Goal: Task Accomplishment & Management: Manage account settings

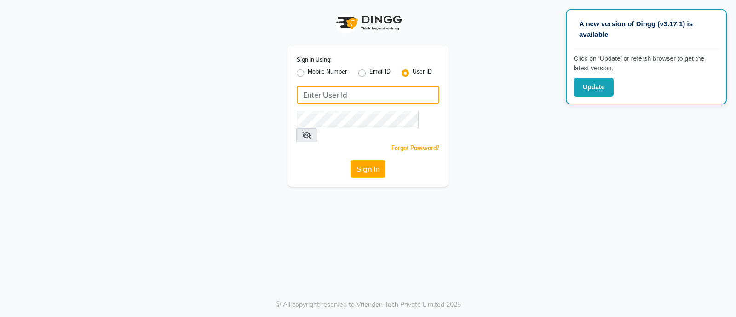
click at [401, 103] on input "Username" at bounding box center [368, 94] width 143 height 17
type input "vivian"
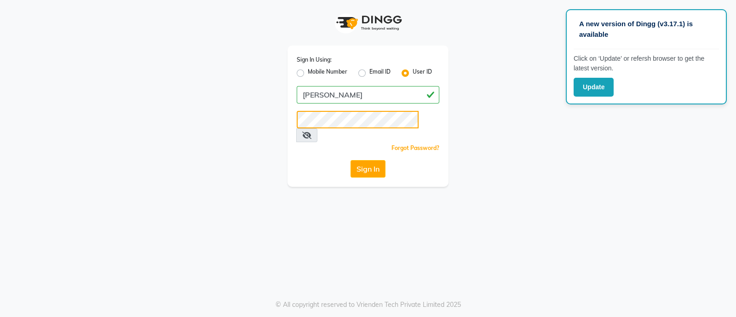
click at [351, 160] on button "Sign In" at bounding box center [368, 168] width 35 height 17
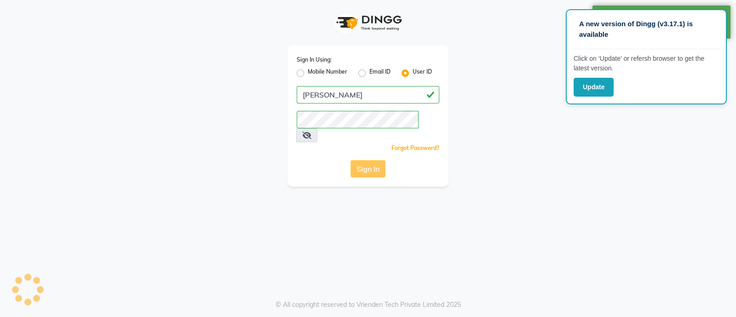
click at [379, 160] on div "Sign In" at bounding box center [368, 168] width 143 height 17
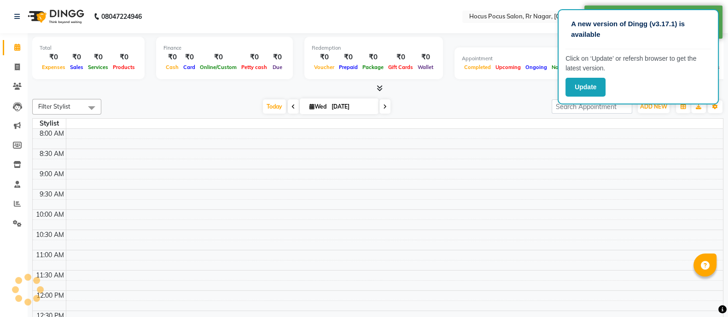
select select "en"
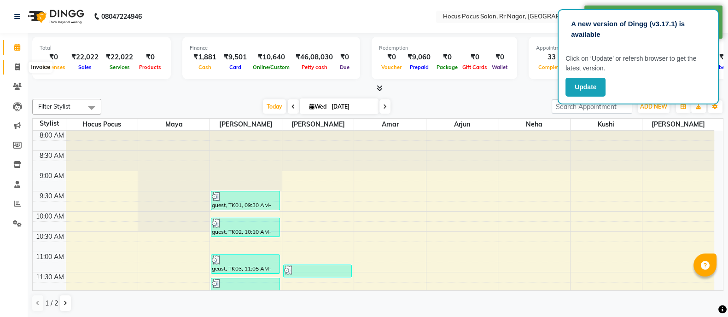
click at [11, 68] on span at bounding box center [17, 67] width 16 height 11
select select "service"
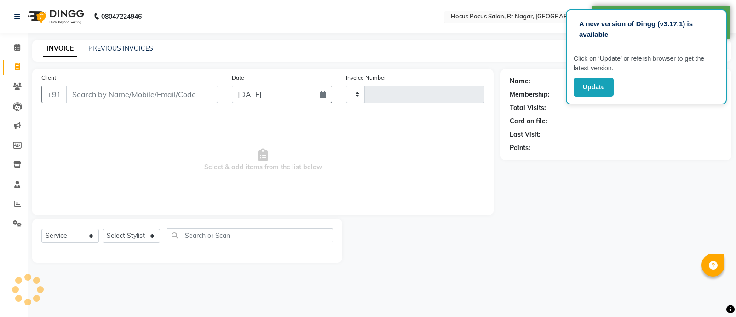
type input "3899"
select select "5019"
click at [136, 49] on link "PREVIOUS INVOICES" at bounding box center [120, 48] width 65 height 8
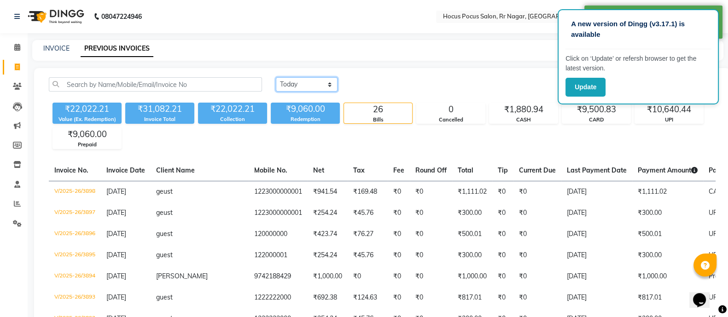
click at [306, 83] on select "[DATE] [DATE] Custom Range" at bounding box center [307, 84] width 62 height 14
select select "range"
click at [276, 77] on select "[DATE] [DATE] Custom Range" at bounding box center [307, 84] width 62 height 14
click at [397, 78] on input "[DATE]" at bounding box center [381, 84] width 64 height 13
select select "9"
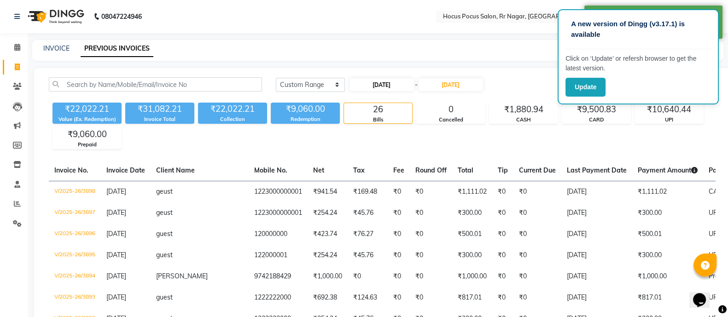
select select "2025"
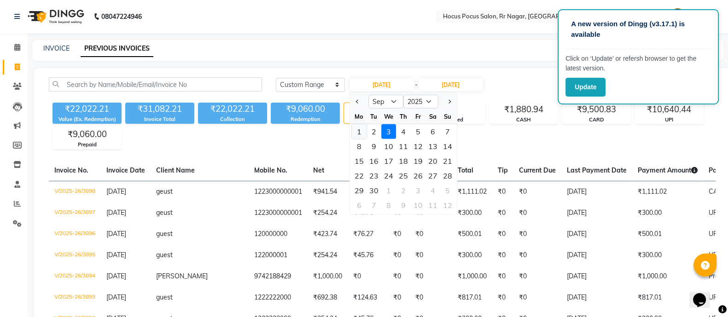
click at [362, 130] on div "1" at bounding box center [359, 131] width 15 height 15
type input "01-09-2025"
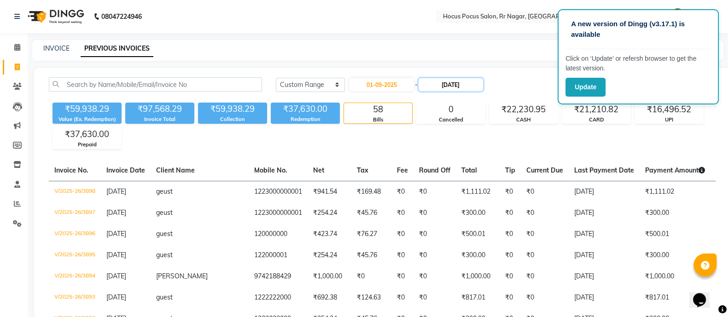
click at [443, 89] on input "[DATE]" at bounding box center [450, 84] width 64 height 13
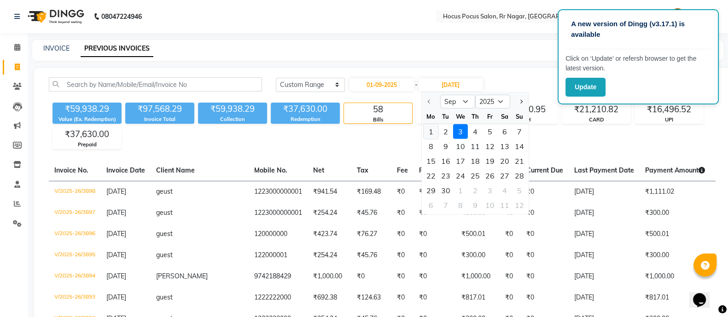
click at [436, 132] on div "1" at bounding box center [430, 131] width 15 height 15
type input "01-09-2025"
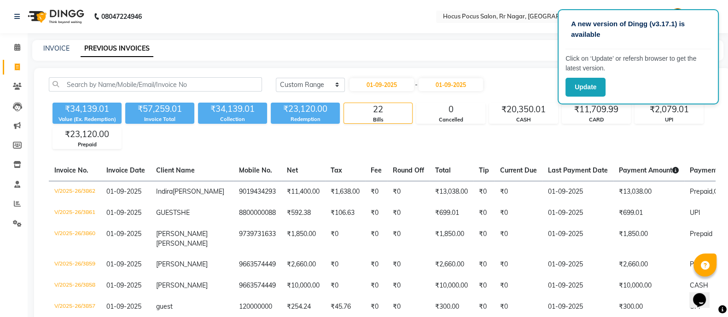
click at [711, 115] on div "₹34,139.01 Value (Ex. Redemption) ₹57,259.01 Invoice Total ₹34,139.01 Collectio…" at bounding box center [382, 124] width 666 height 50
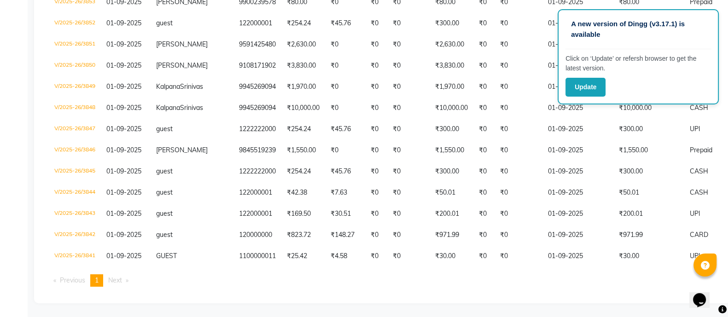
scroll to position [420, 0]
click at [587, 86] on button "Update" at bounding box center [585, 87] width 40 height 19
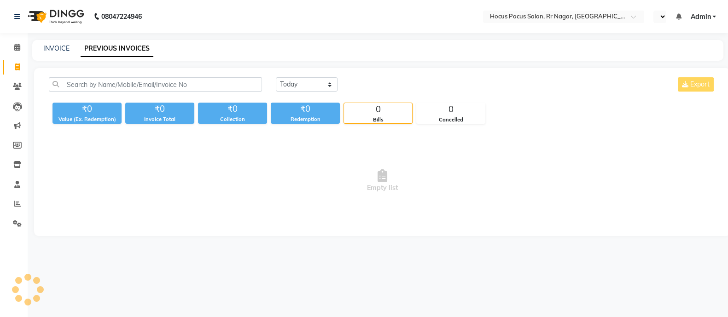
select select "en"
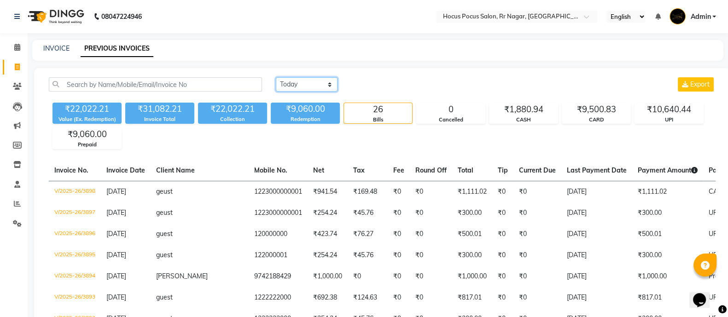
click at [324, 84] on select "[DATE] [DATE] Custom Range" at bounding box center [307, 84] width 62 height 14
select select "range"
click at [276, 77] on select "[DATE] [DATE] Custom Range" at bounding box center [307, 84] width 62 height 14
click at [393, 81] on input "[DATE]" at bounding box center [381, 84] width 64 height 13
select select "9"
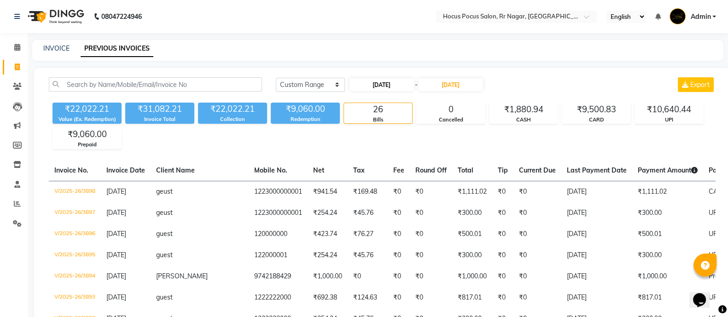
select select "2025"
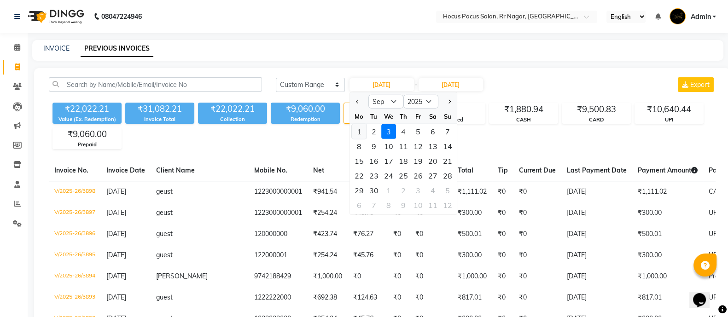
click at [361, 132] on div "1" at bounding box center [359, 131] width 15 height 15
type input "01-09-2025"
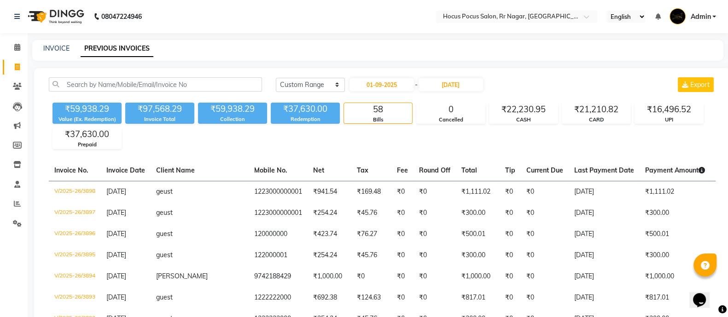
click at [450, 94] on div "[DATE] [DATE] Custom Range [DATE] - [DATE] Export" at bounding box center [495, 88] width 453 height 22
click at [457, 85] on input "[DATE]" at bounding box center [450, 84] width 64 height 13
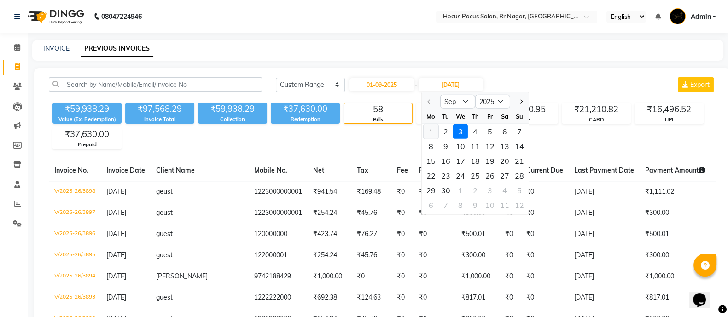
click at [430, 135] on div "1" at bounding box center [430, 131] width 15 height 15
type input "01-09-2025"
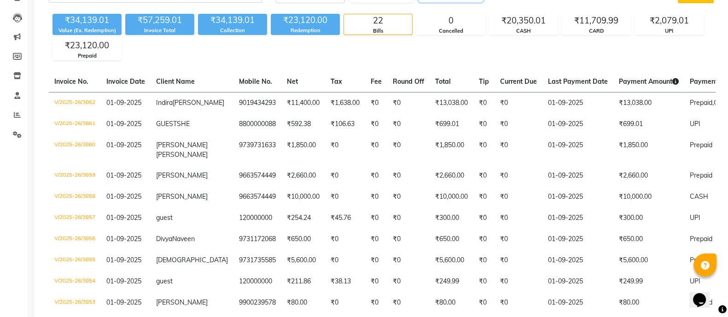
scroll to position [87, 0]
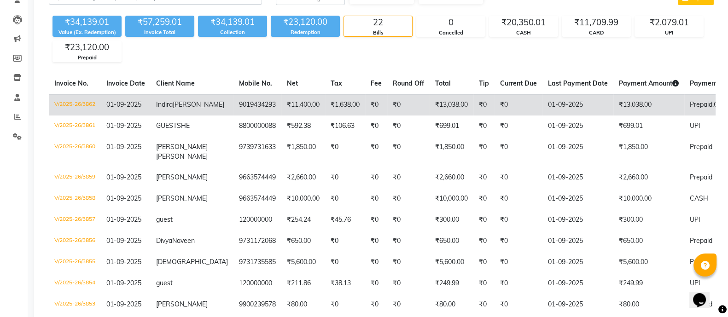
click at [684, 110] on td "Prepaid, CARD" at bounding box center [720, 105] width 73 height 22
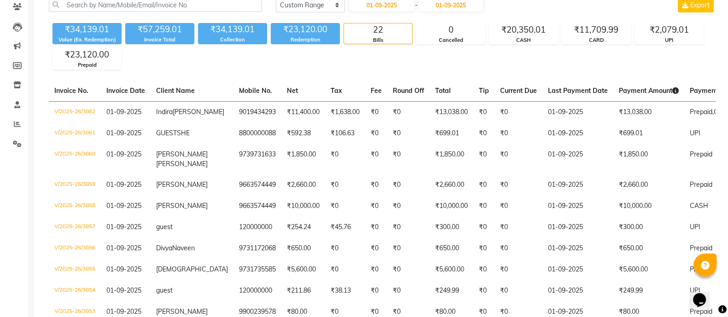
scroll to position [0, 0]
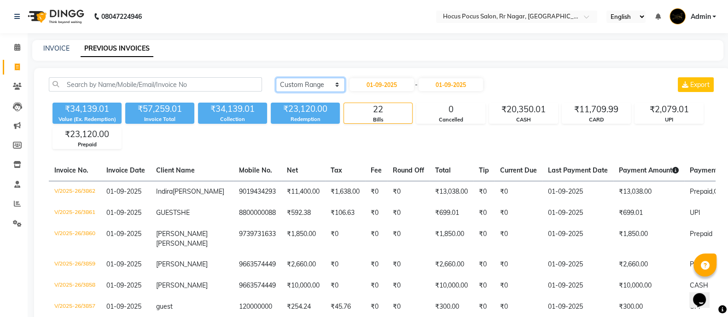
click at [305, 82] on select "[DATE] [DATE] Custom Range" at bounding box center [310, 85] width 69 height 14
click at [276, 78] on select "[DATE] [DATE] Custom Range" at bounding box center [310, 85] width 69 height 14
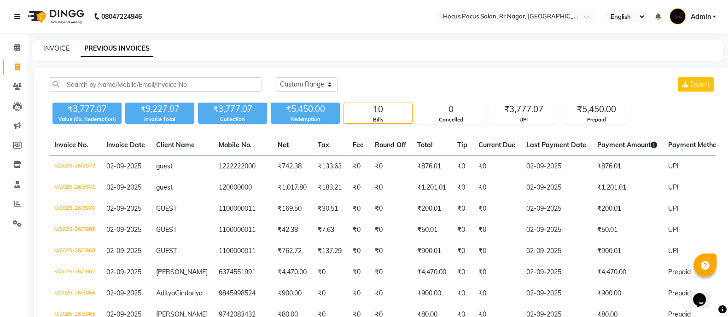
click at [411, 76] on div "[DATE] [DATE] Custom Range Export ₹3,777.07 Value (Ex. Redemption) ₹9,227.07 In…" at bounding box center [382, 240] width 696 height 345
click at [289, 85] on select "[DATE] [DATE] Custom Range" at bounding box center [307, 84] width 62 height 14
select select "[DATE]"
click at [276, 77] on select "[DATE] [DATE] Custom Range" at bounding box center [307, 84] width 62 height 14
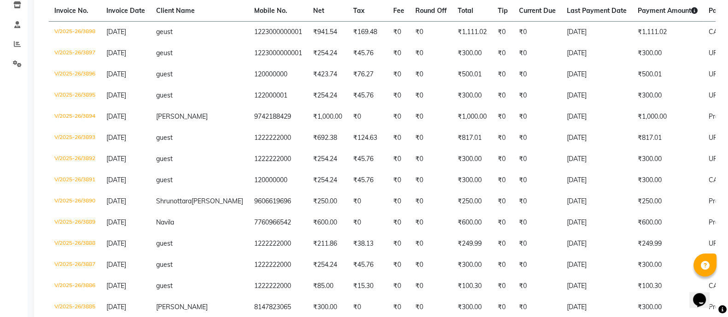
scroll to position [159, 0]
